Goal: Check status: Check status

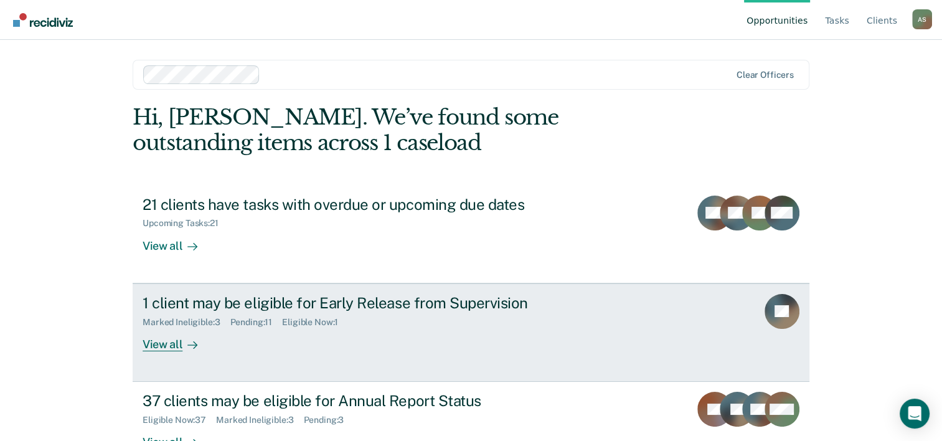
click at [232, 307] on div "1 client may be eligible for Early Release from Supervision" at bounding box center [361, 303] width 437 height 18
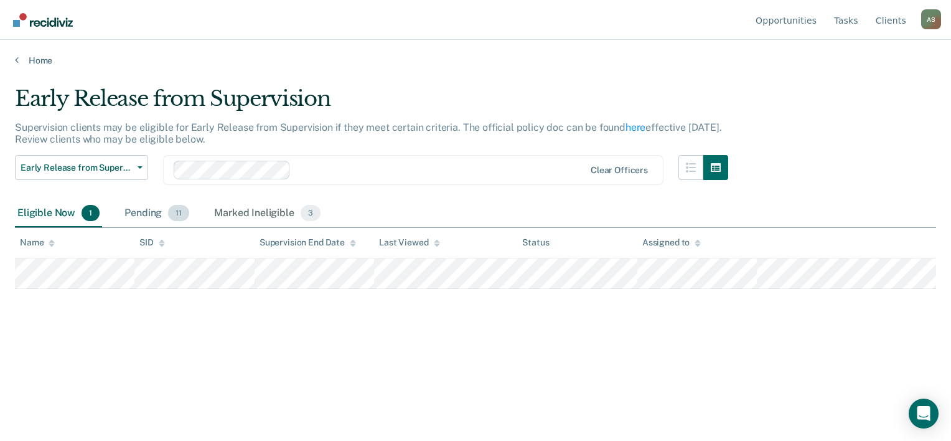
click at [153, 212] on div "Pending 11" at bounding box center [157, 213] width 70 height 27
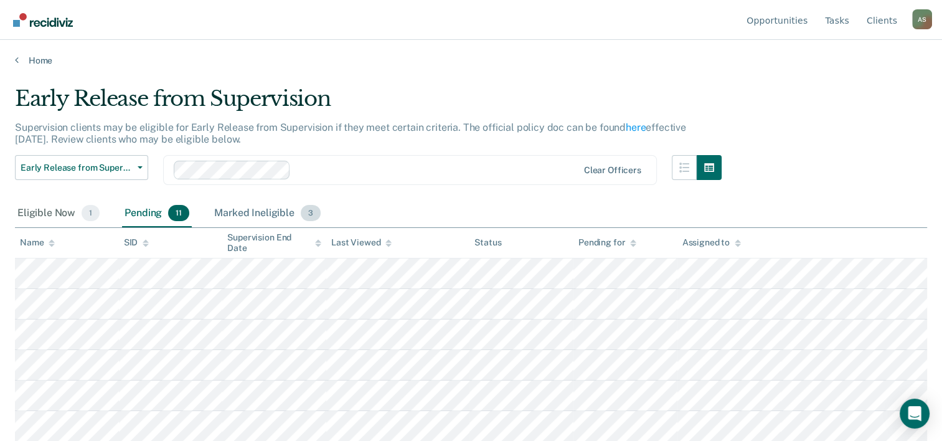
click at [252, 215] on div "Marked Ineligible 3" at bounding box center [267, 213] width 111 height 27
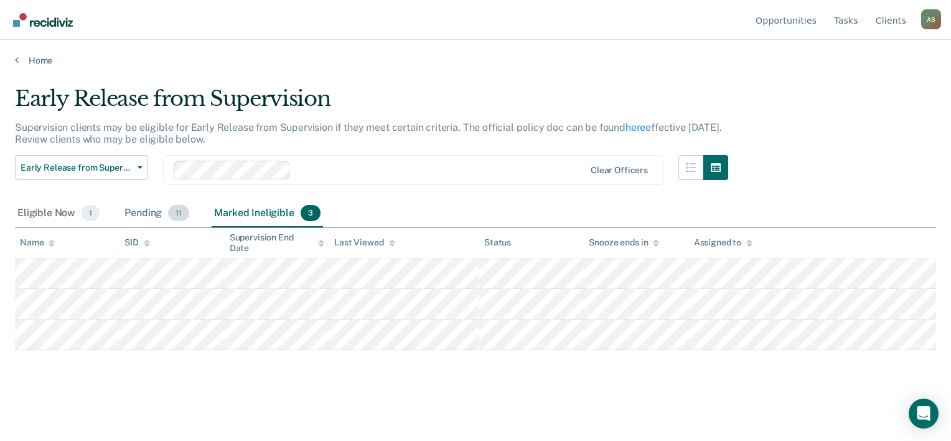
click at [134, 218] on div "Pending 11" at bounding box center [157, 213] width 70 height 27
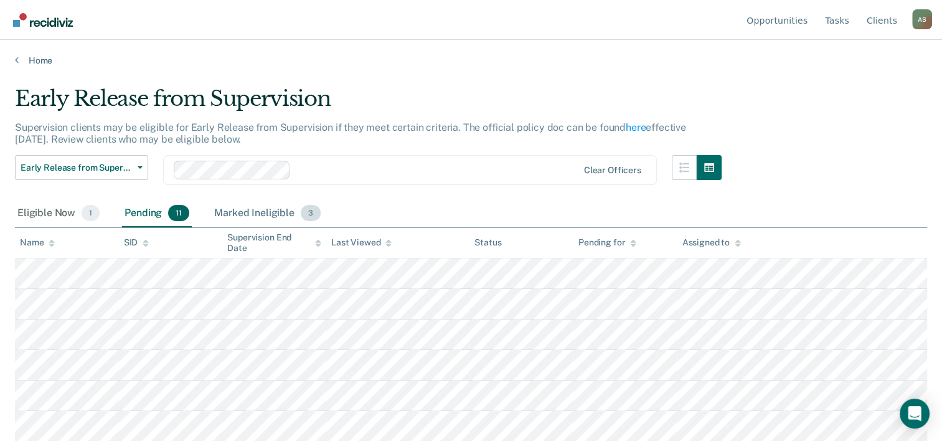
click at [242, 223] on div "Marked Ineligible 3" at bounding box center [267, 213] width 111 height 27
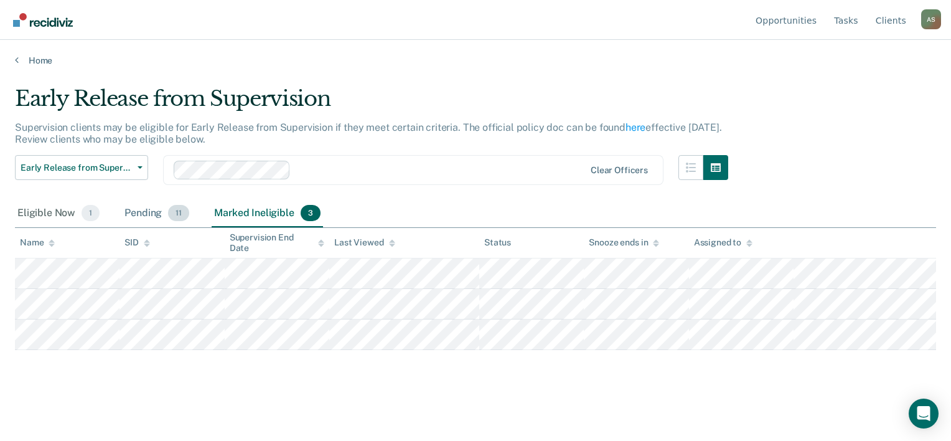
click at [149, 219] on div "Pending 11" at bounding box center [157, 213] width 70 height 27
